Goal: Task Accomplishment & Management: Manage account settings

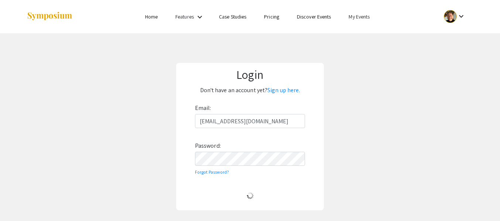
click at [363, 19] on link "My Events" at bounding box center [359, 16] width 21 height 7
click at [362, 32] on button "Events I've organized" at bounding box center [371, 33] width 63 height 18
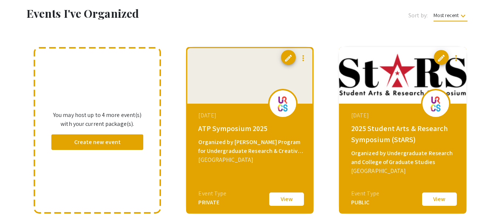
scroll to position [37, 0]
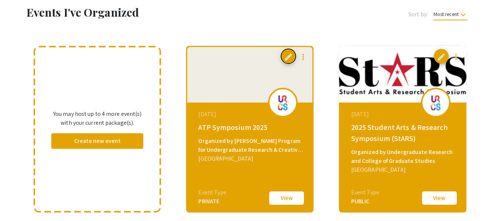
click at [290, 58] on span "edit" at bounding box center [288, 56] width 9 height 9
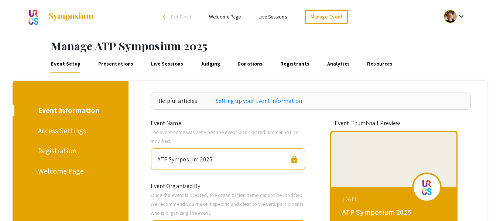
click at [63, 172] on div "Welcome Page" at bounding box center [69, 170] width 62 height 11
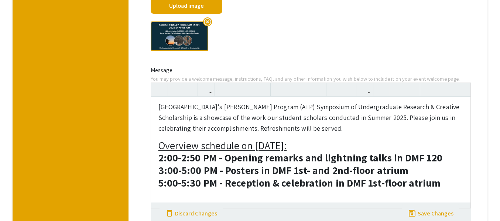
scroll to position [302, 0]
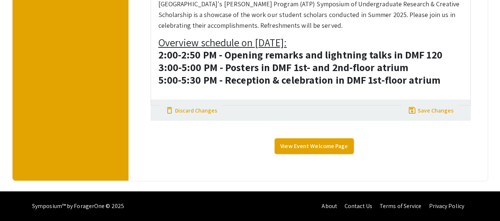
click at [319, 146] on link "View Event Welcome Page" at bounding box center [314, 146] width 79 height 16
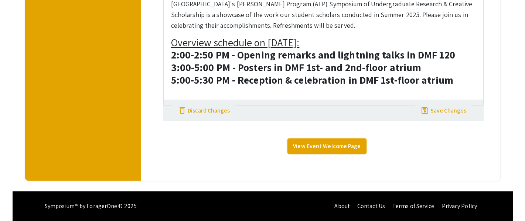
scroll to position [294, 0]
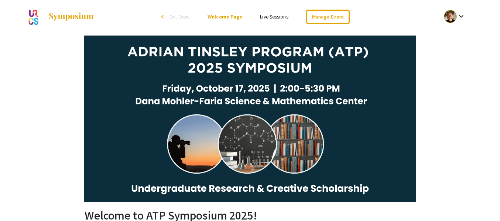
click at [465, 97] on div "Welcome to ATP Symposium 2025! Hosted on Symposium by ForagerOne [GEOGRAPHIC_DA…" at bounding box center [250, 185] width 469 height 305
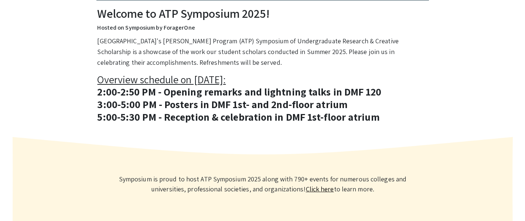
scroll to position [202, 0]
